Goal: Communication & Community: Answer question/provide support

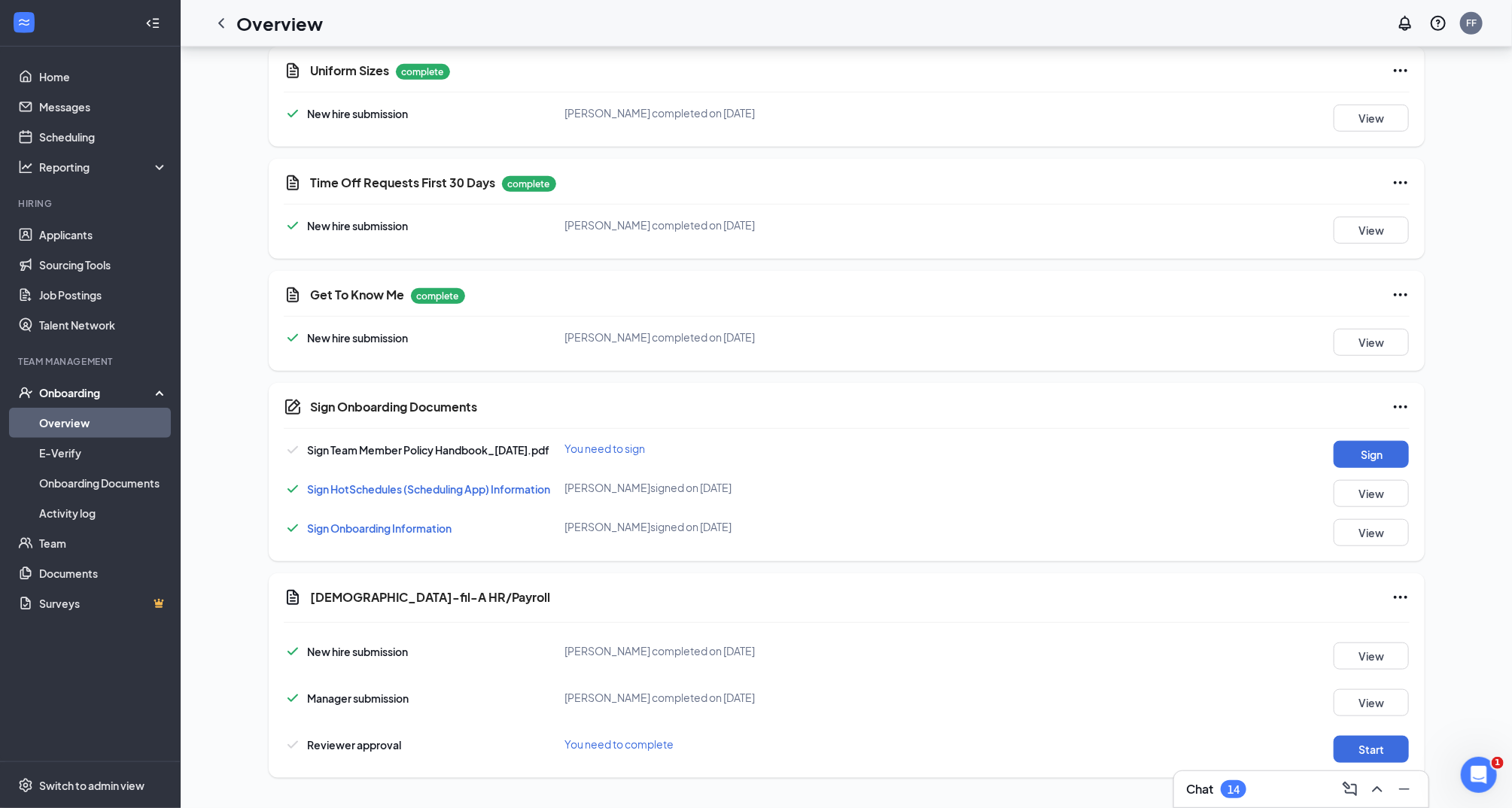
scroll to position [653, 0]
click at [1388, 744] on button "Start" at bounding box center [1371, 748] width 75 height 27
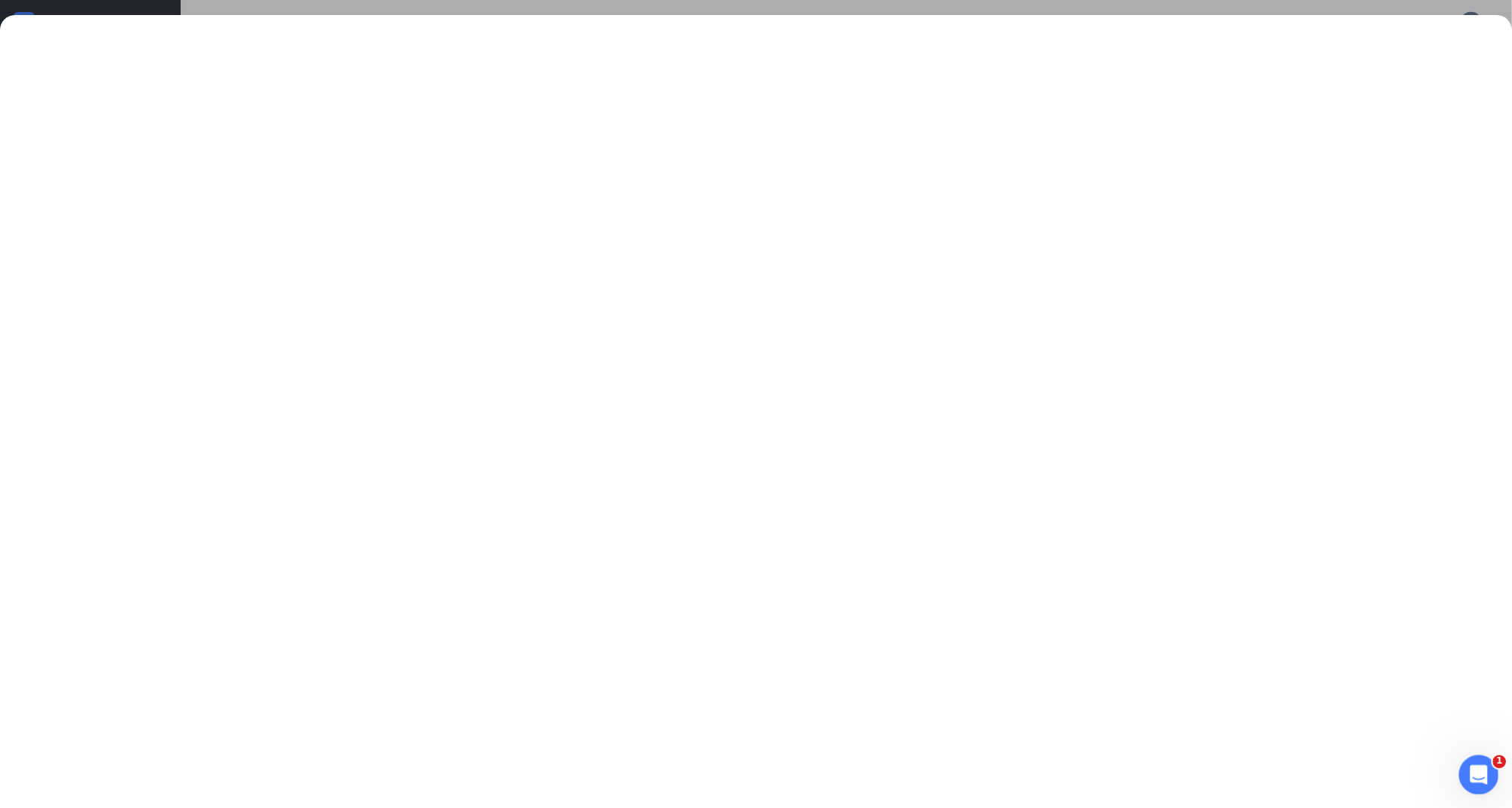
click at [1477, 754] on html at bounding box center [1476, 772] width 36 height 36
click at [1481, 757] on div "Open Intercom Messenger" at bounding box center [1476, 772] width 50 height 50
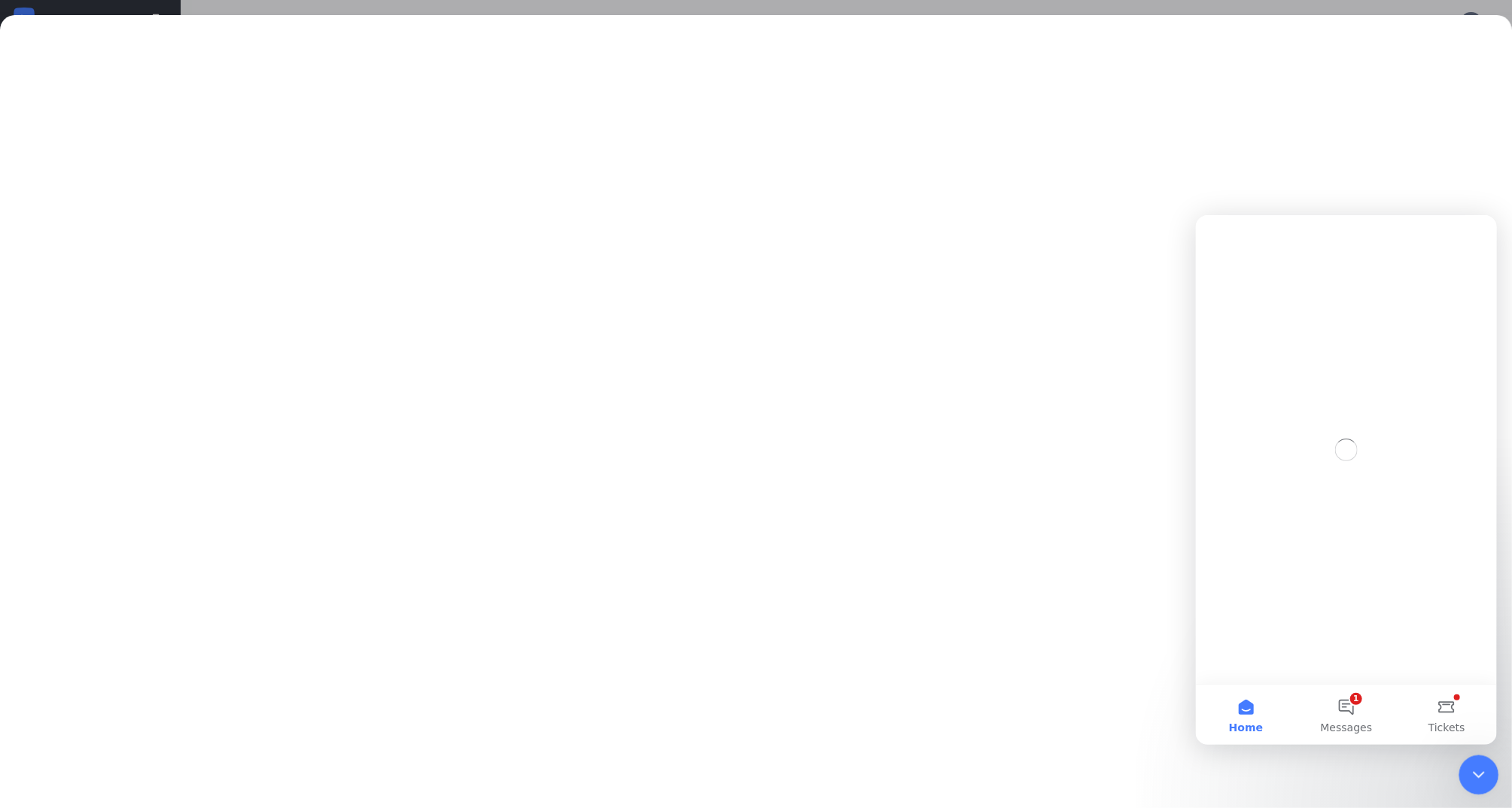
scroll to position [0, 0]
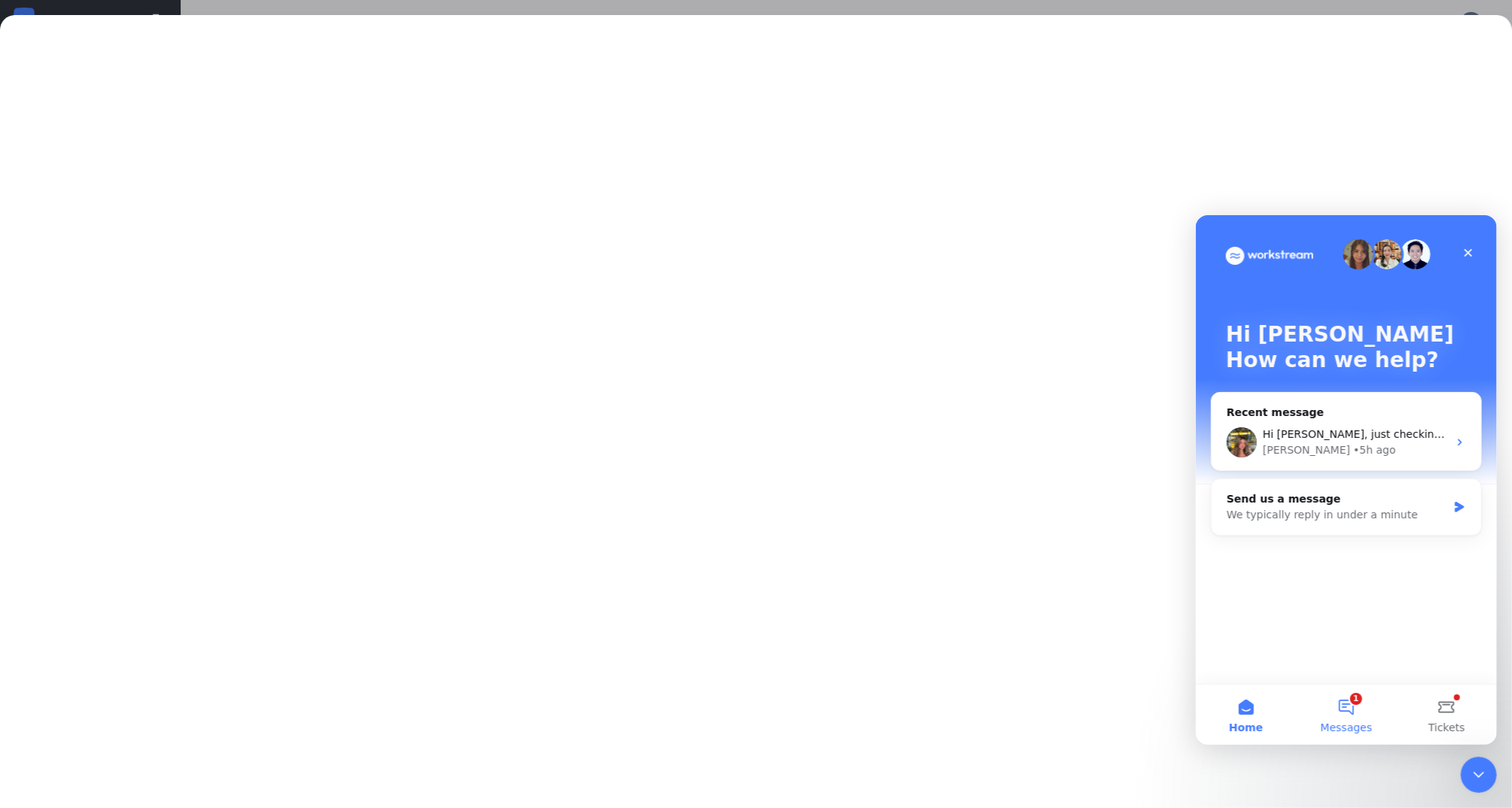
click at [1328, 709] on button "1 Messages" at bounding box center [1345, 714] width 100 height 60
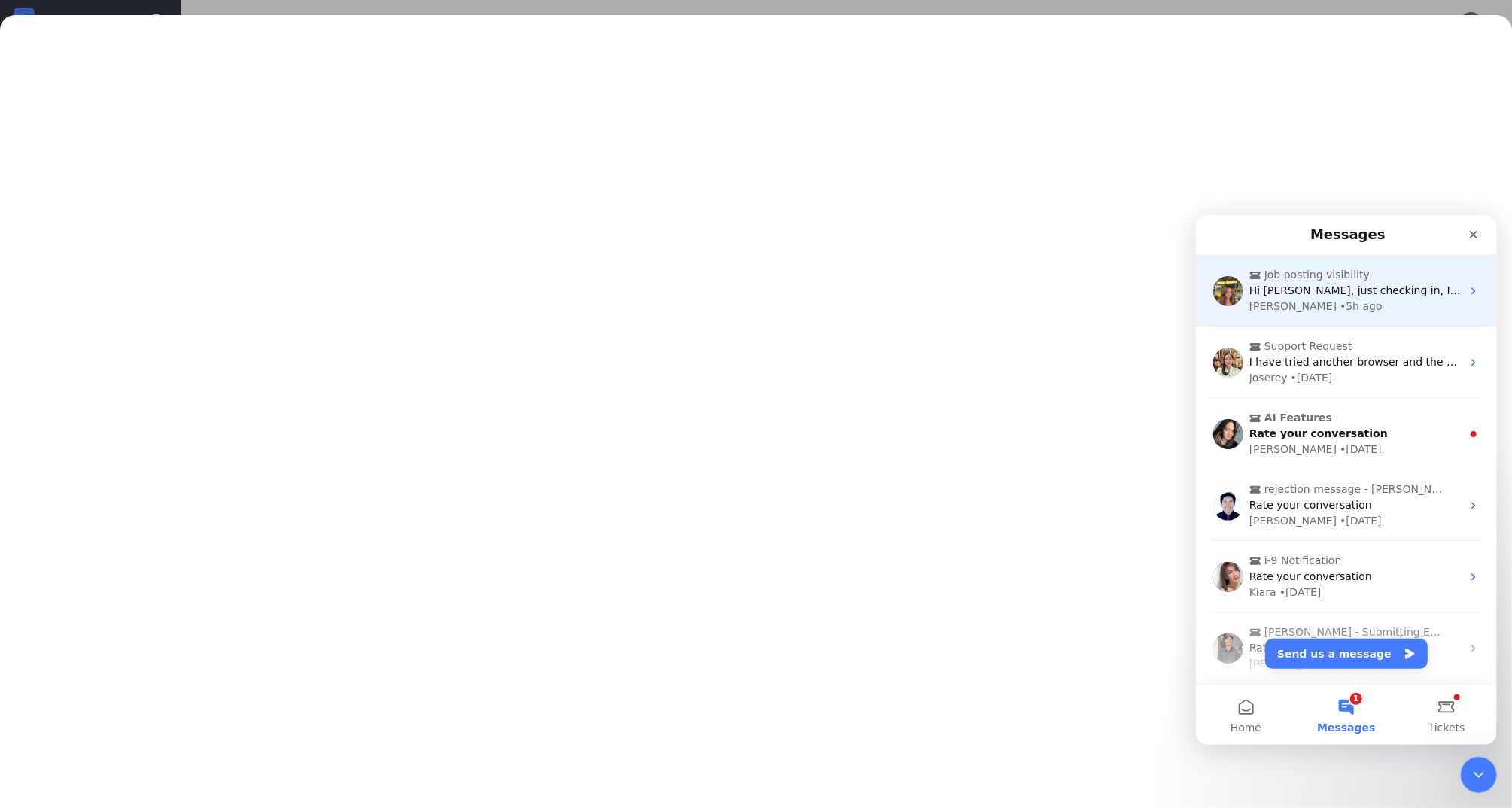
click at [1324, 302] on div "[PERSON_NAME] • 5h ago" at bounding box center [1354, 305] width 212 height 16
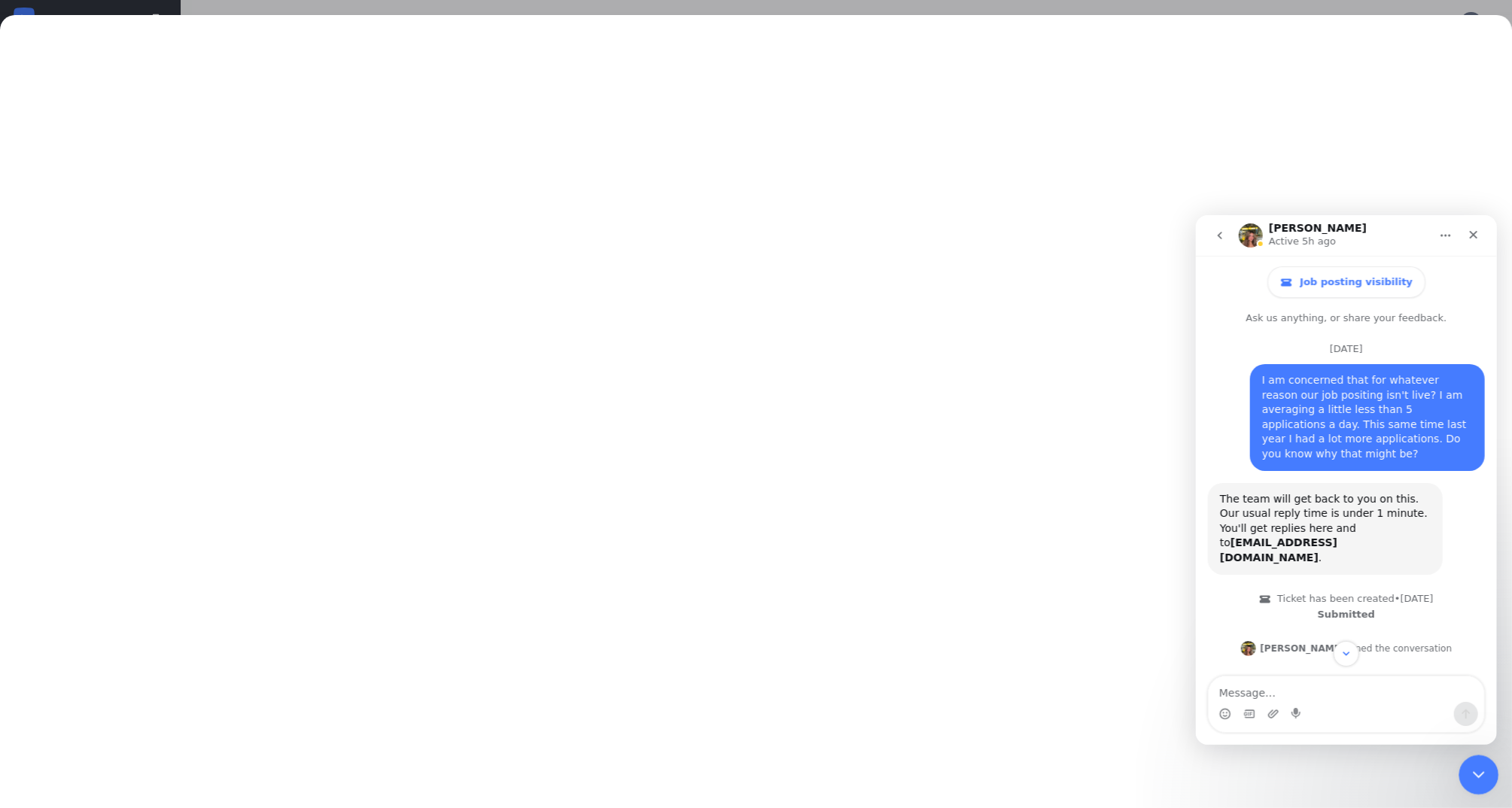
click at [1477, 778] on icon "Close Intercom Messenger" at bounding box center [1477, 773] width 18 height 18
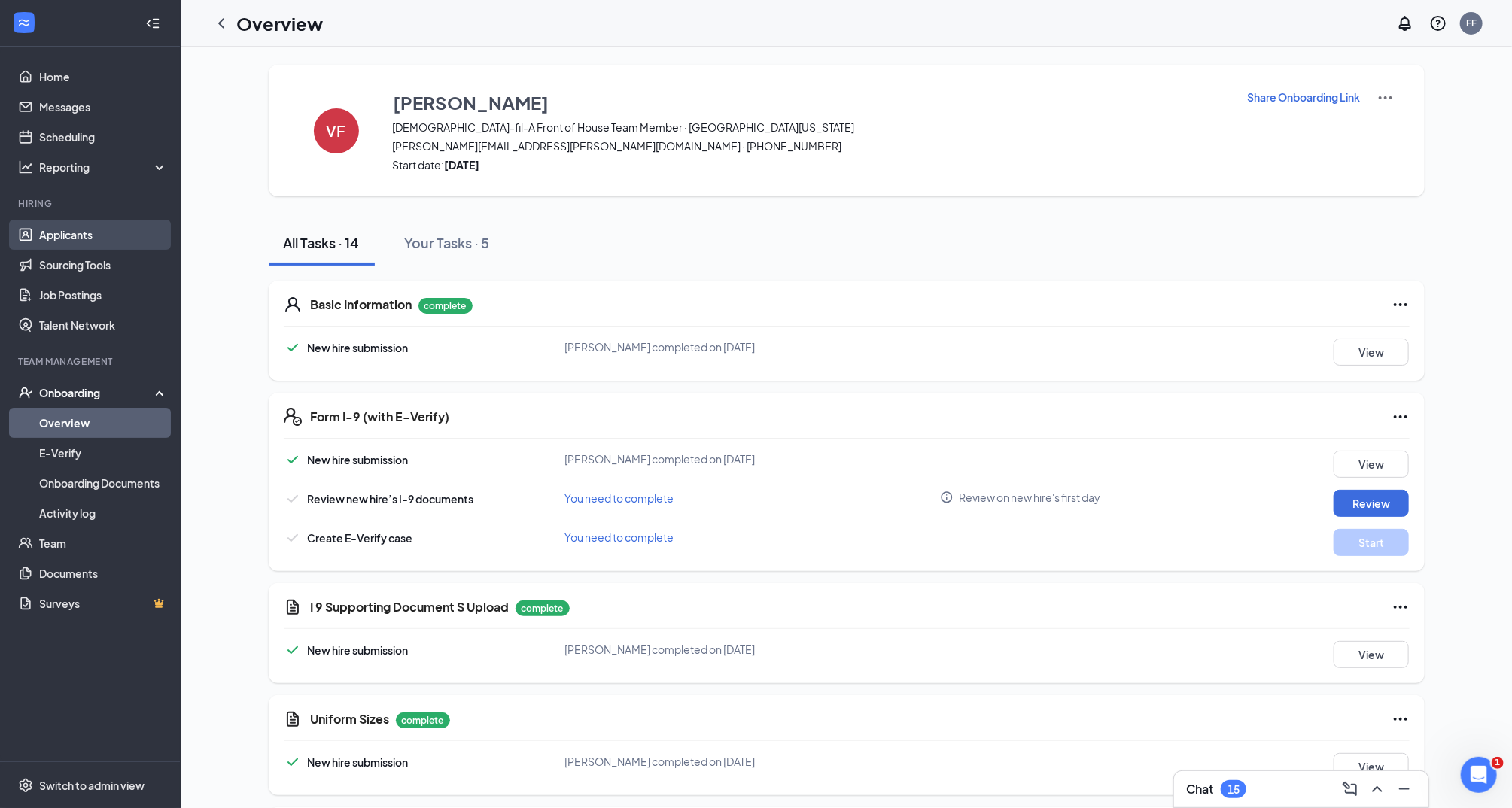
click at [109, 233] on link "Applicants" at bounding box center [103, 234] width 129 height 30
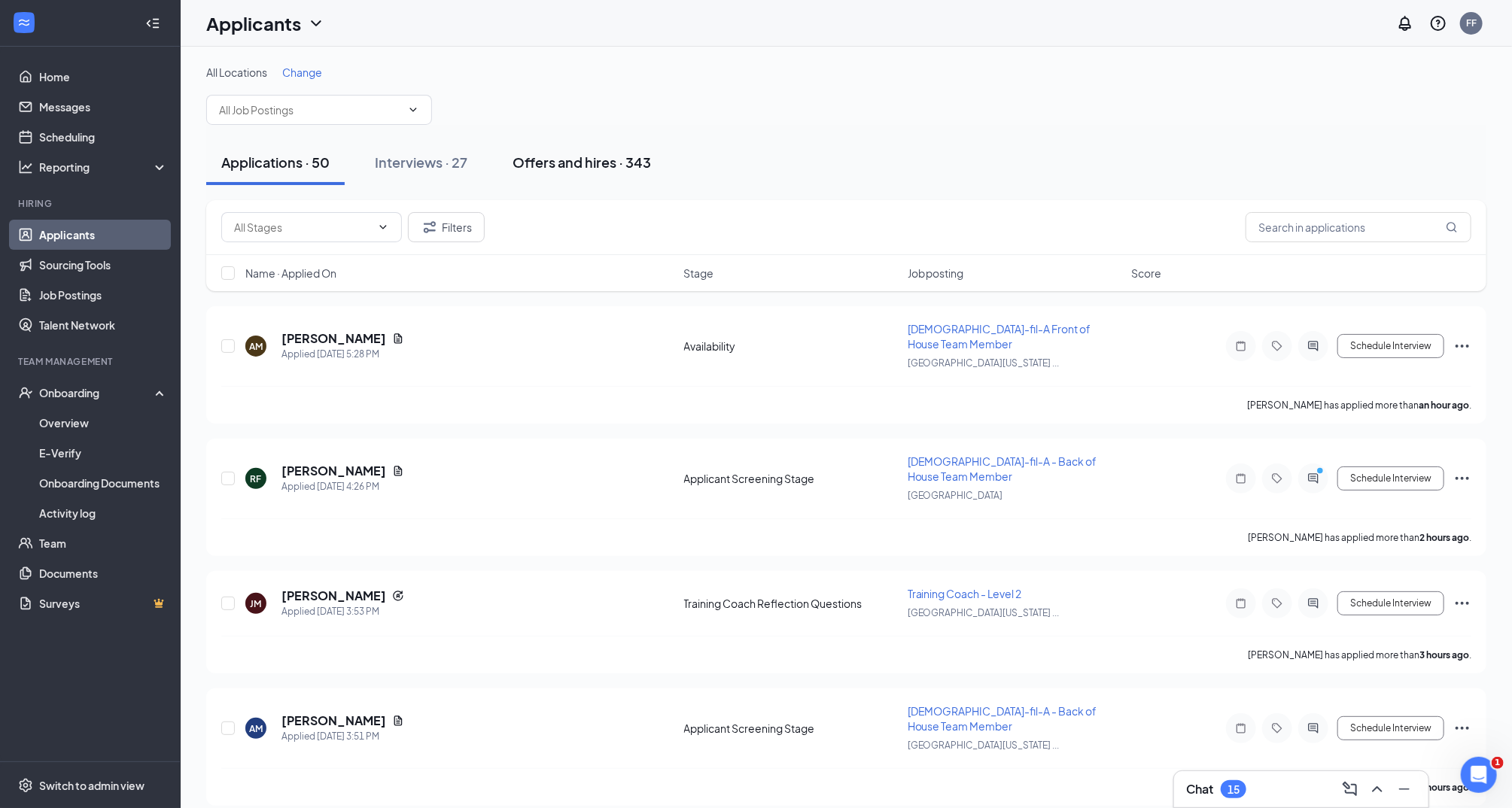
click at [576, 157] on div "Offers and hires · 343" at bounding box center [581, 162] width 139 height 19
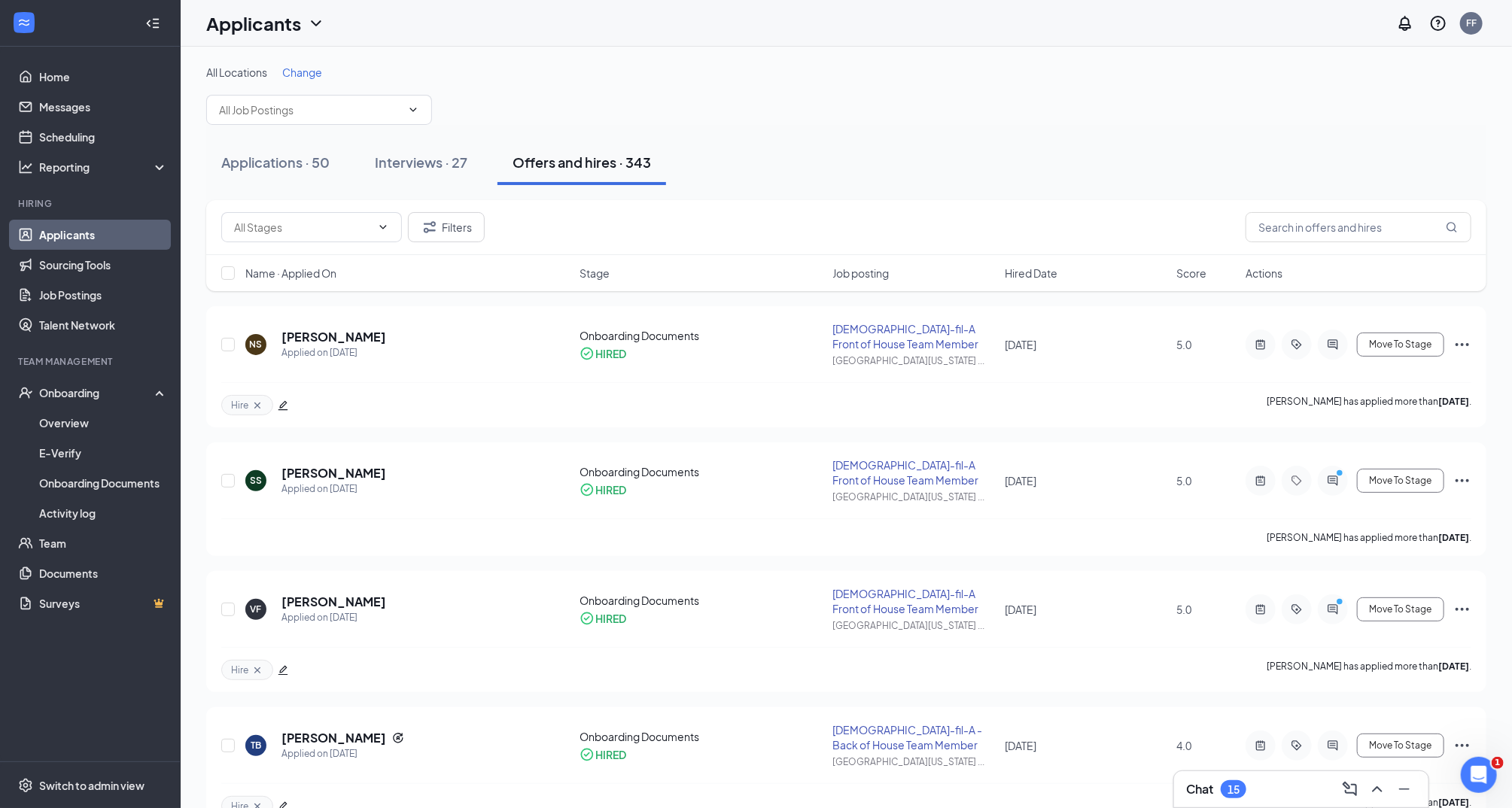
click at [1268, 801] on div "Chat 15" at bounding box center [1301, 789] width 254 height 36
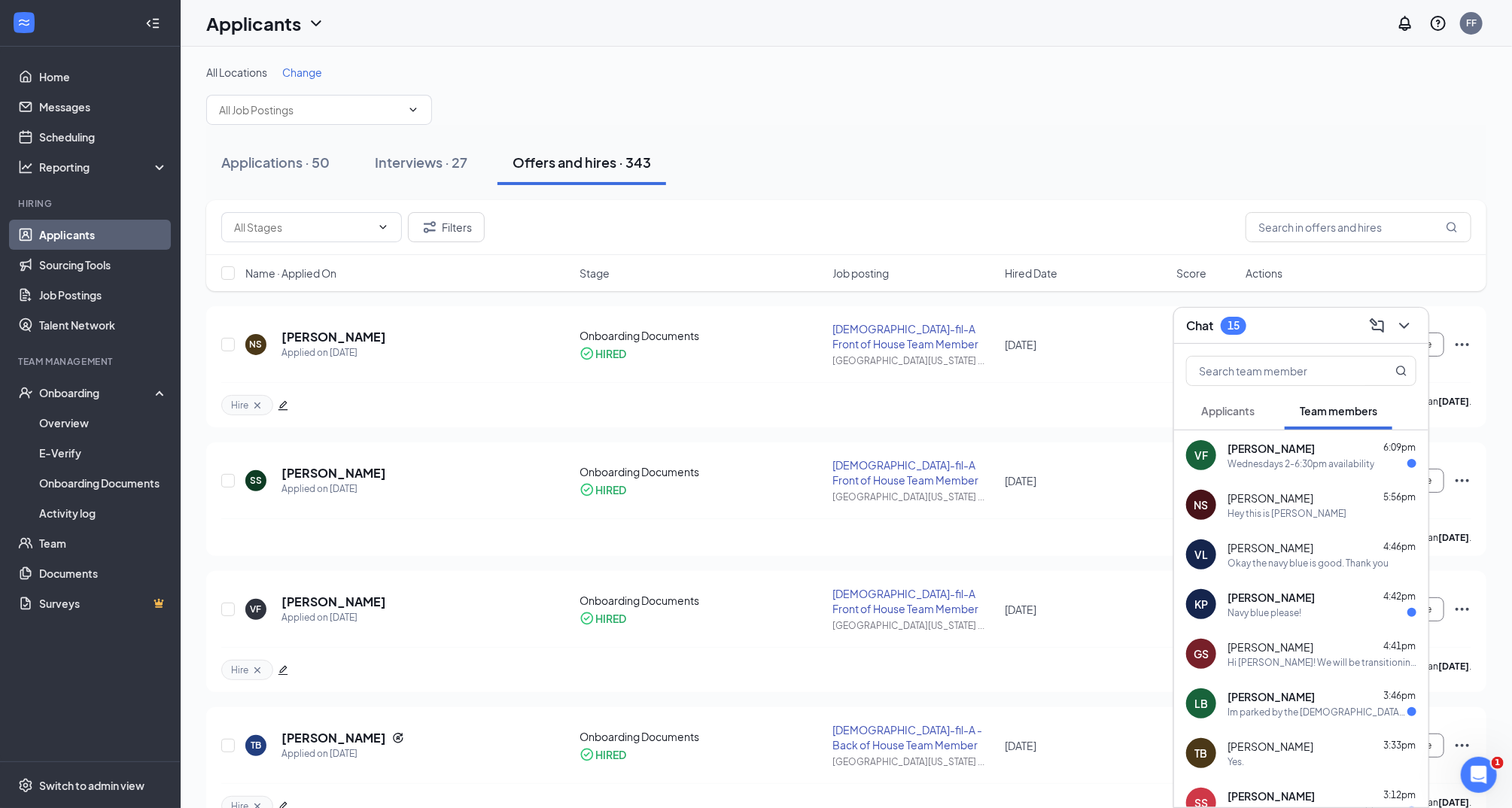
click at [1232, 409] on span "Applicants" at bounding box center [1228, 411] width 54 height 14
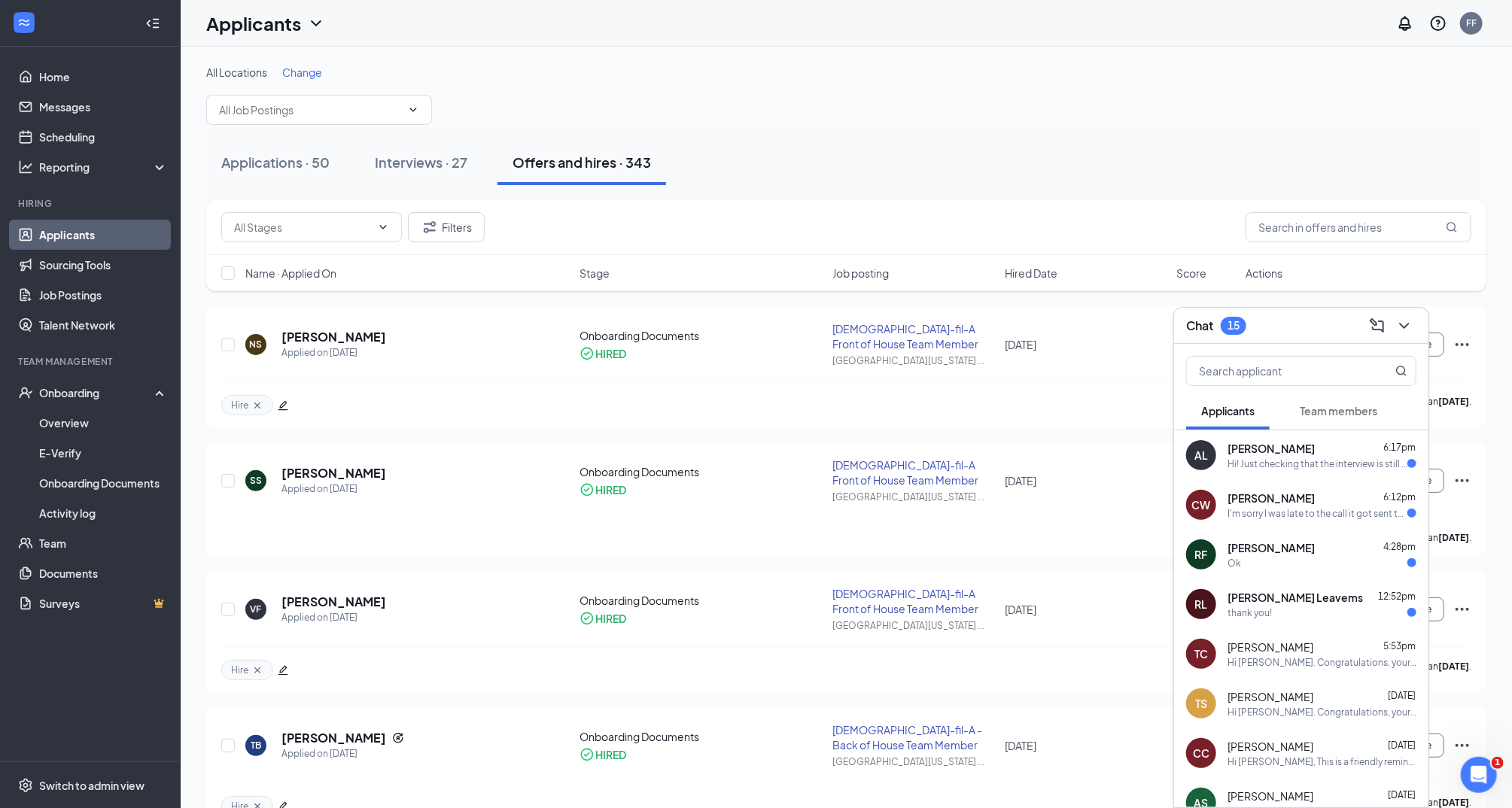
click at [1265, 510] on div "I'm sorry I was late to the call it got sent to my junk I and I just found it a…" at bounding box center [1317, 513] width 180 height 13
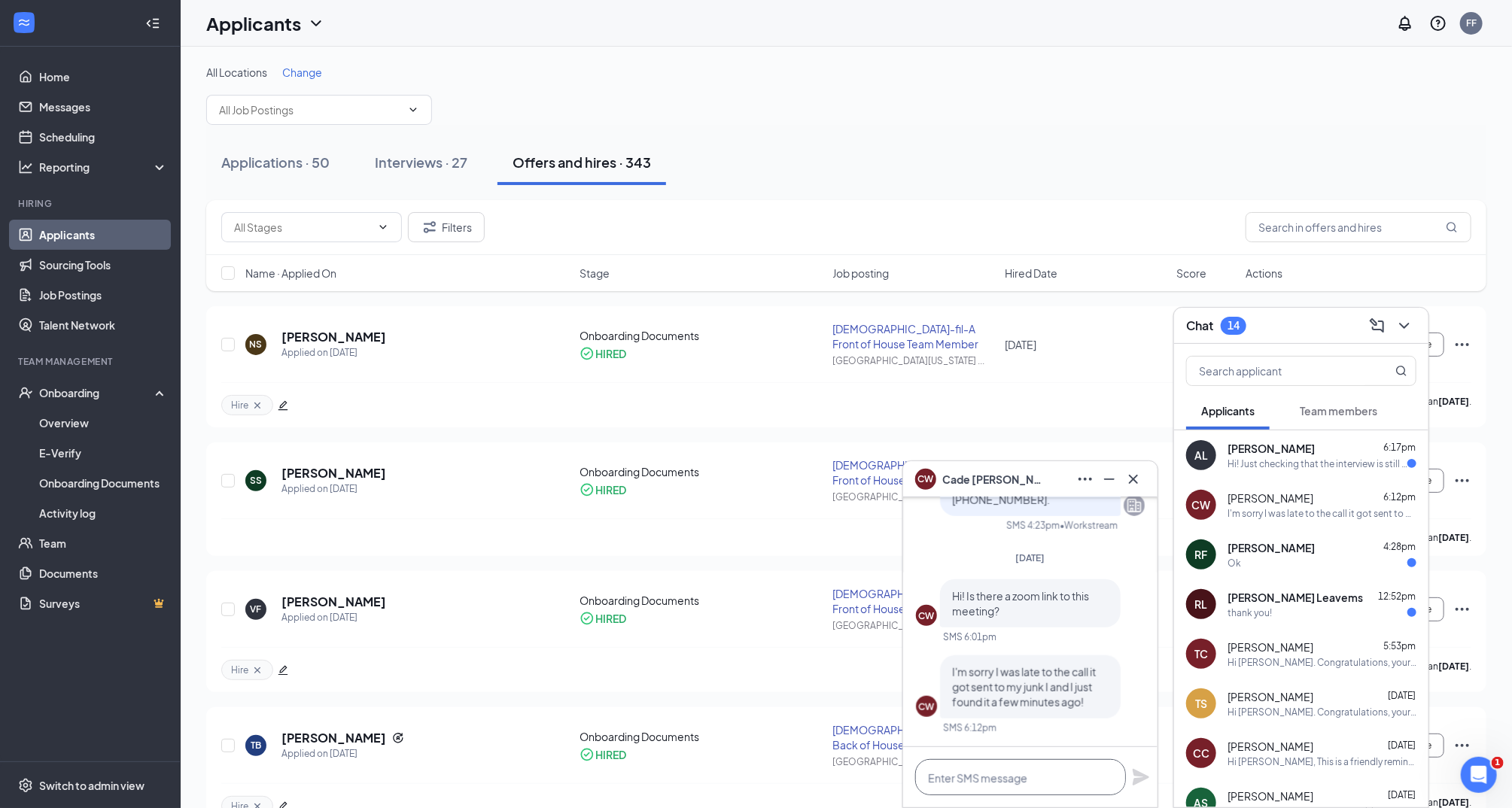
click at [998, 776] on textarea at bounding box center [1020, 777] width 211 height 36
type textarea "Are you still planning on attending?"
click at [1158, 778] on div "TB [PERSON_NAME] Applied on [DATE] Onboarding Documents HIRED [DEMOGRAPHIC_DATA…" at bounding box center [846, 753] width 1250 height 61
click at [1132, 774] on icon "Plane" at bounding box center [1141, 777] width 18 height 18
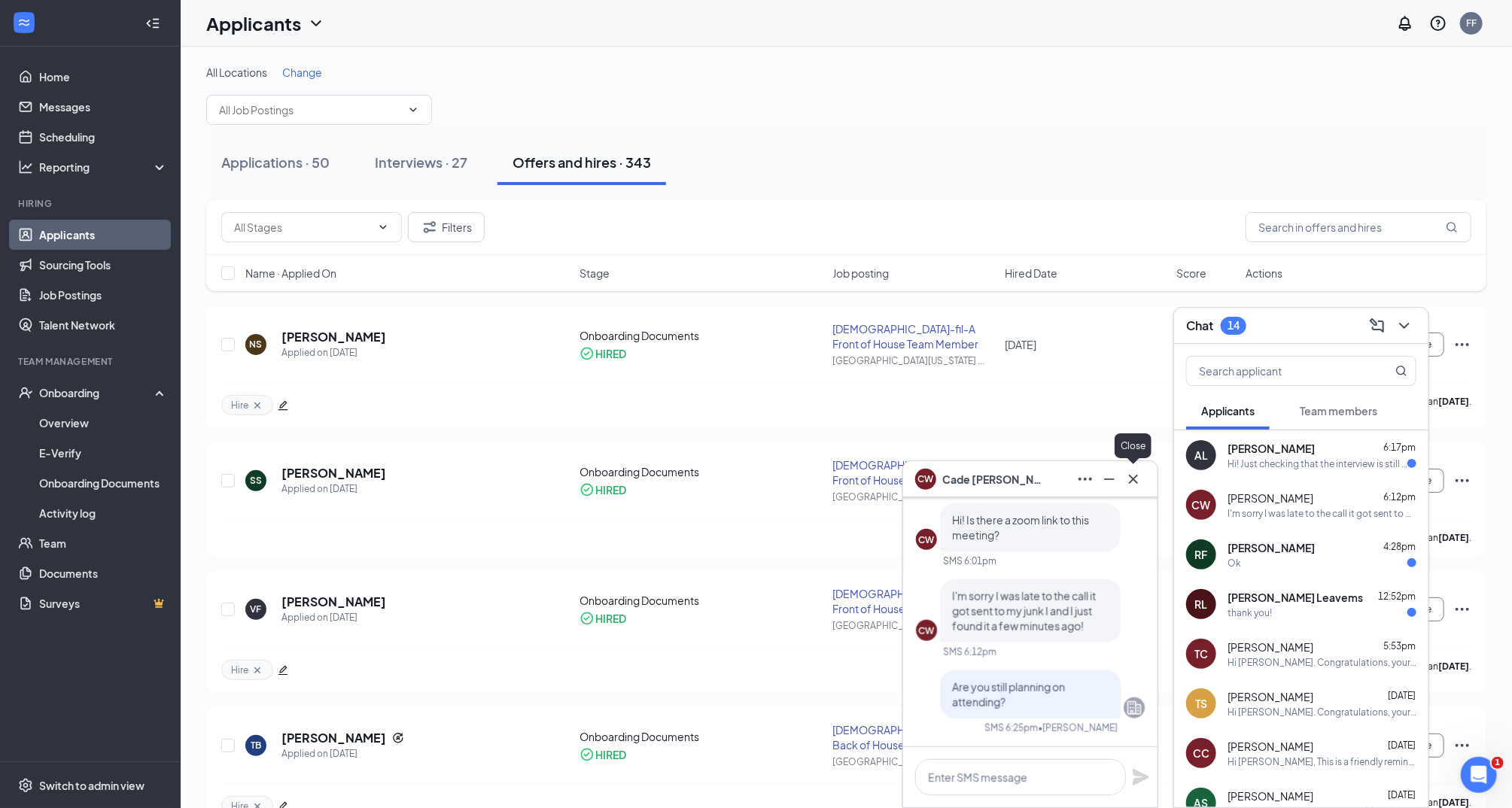
click at [1141, 474] on icon "Cross" at bounding box center [1134, 479] width 18 height 18
